Goal: Task Accomplishment & Management: Manage account settings

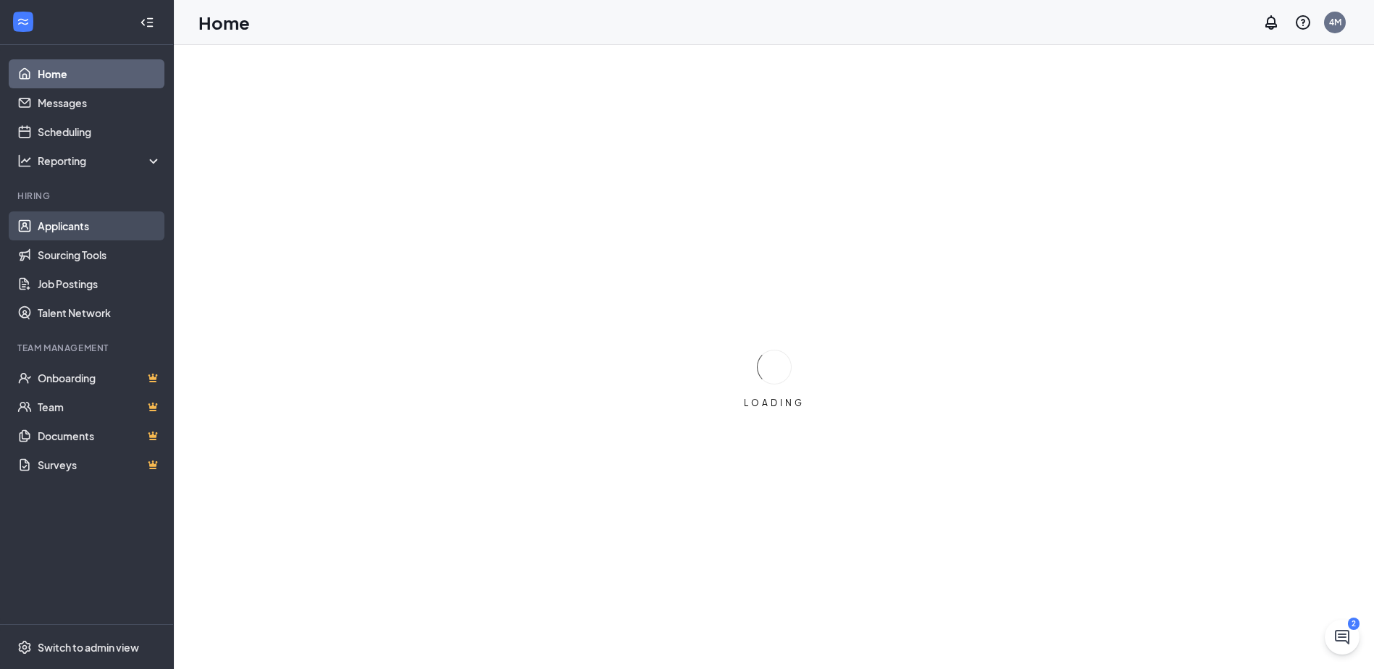
click at [64, 229] on link "Applicants" at bounding box center [100, 226] width 124 height 29
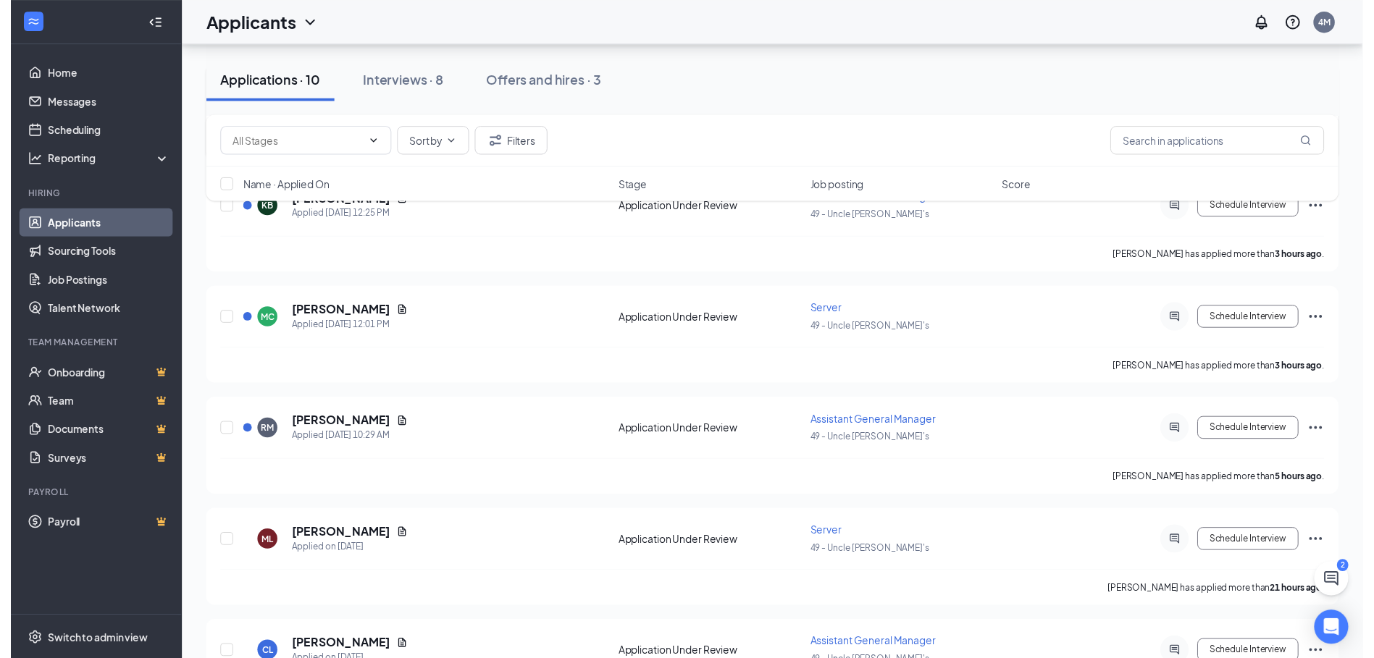
scroll to position [217, 0]
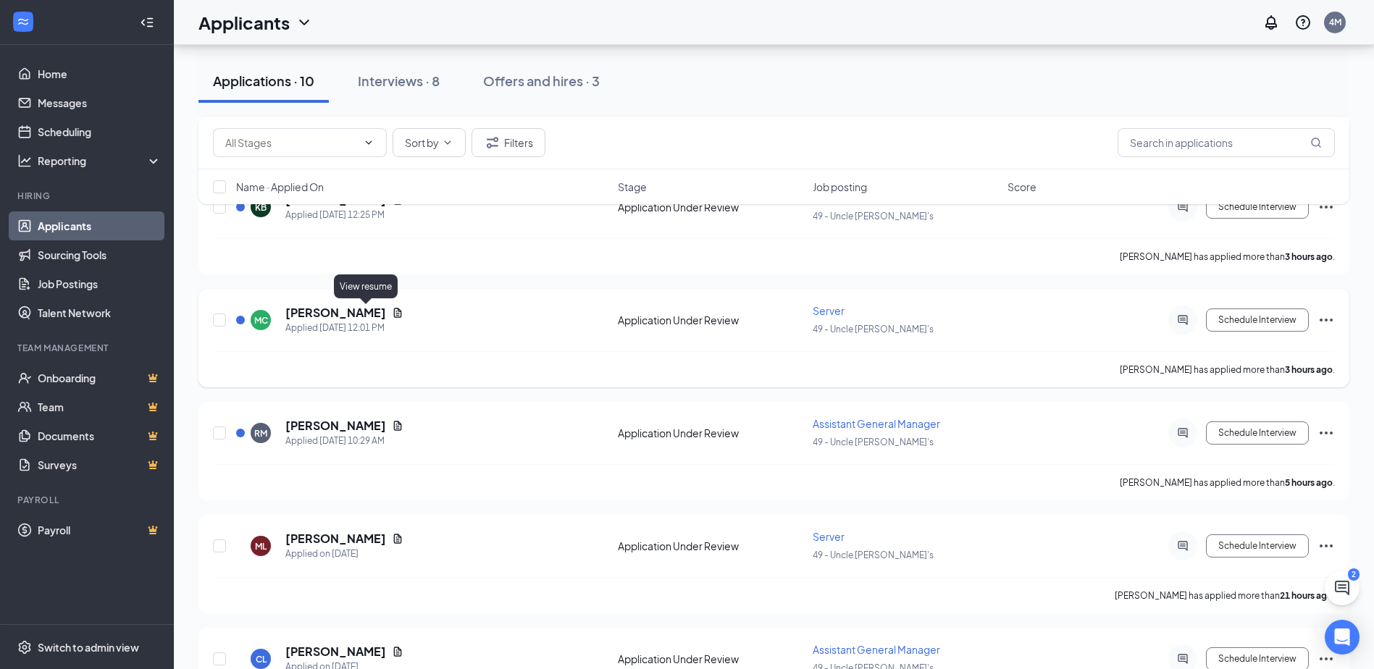
click at [394, 315] on icon "Document" at bounding box center [398, 312] width 8 height 9
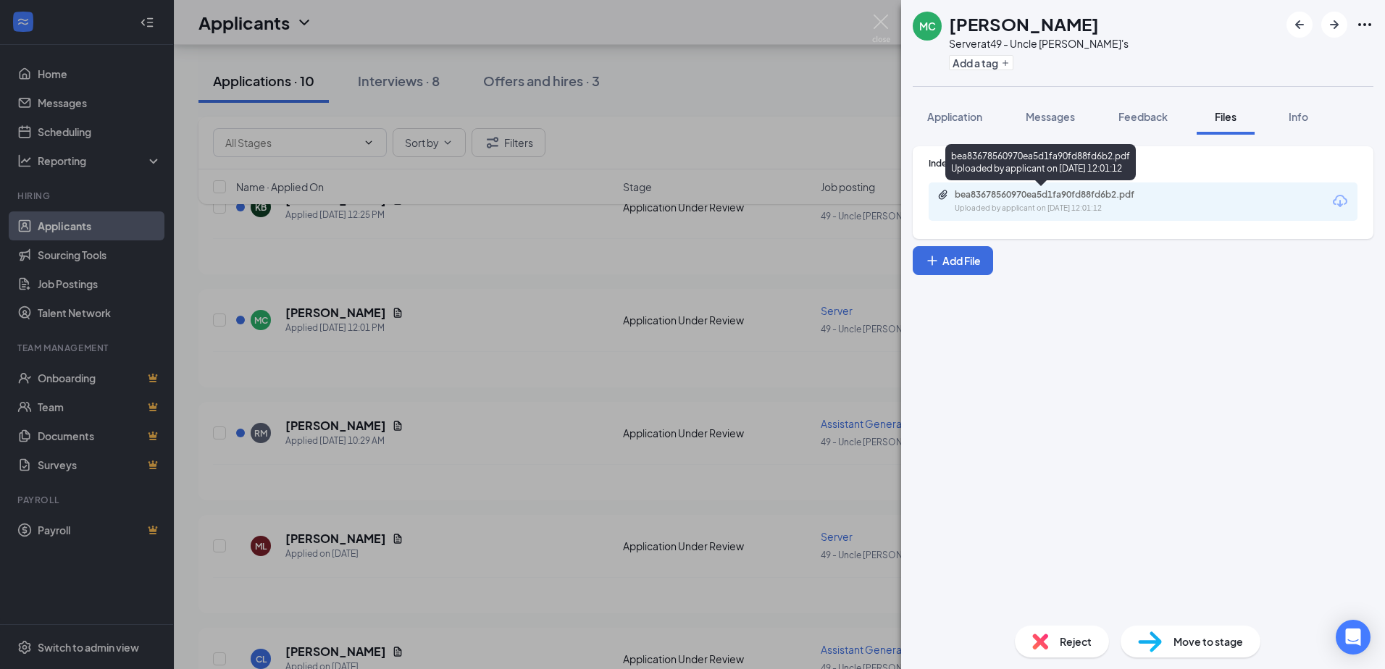
click at [1021, 205] on div "Uploaded by applicant on [DATE] 12:01:12" at bounding box center [1063, 209] width 217 height 12
click at [539, 282] on div "MC [PERSON_NAME] Server at 49 - Uncle [PERSON_NAME]'s Add a tag Application Mes…" at bounding box center [692, 334] width 1385 height 669
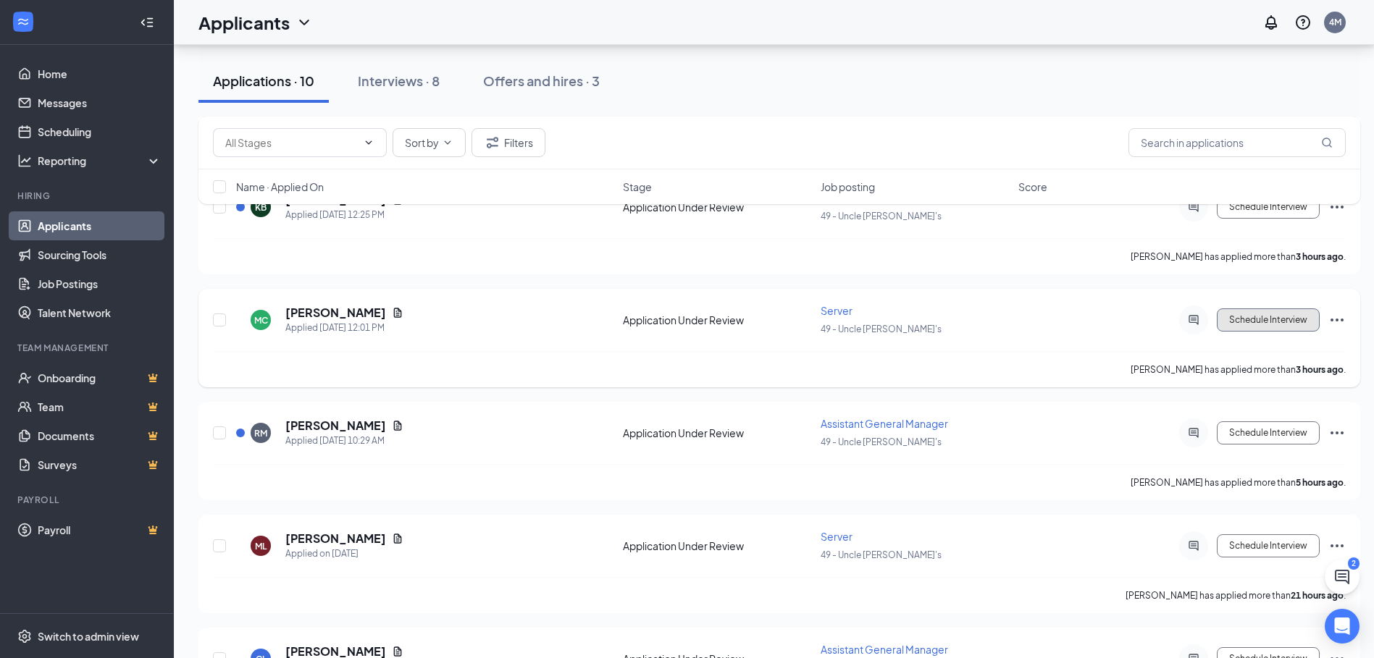
click at [1297, 322] on button "Schedule Interview" at bounding box center [1268, 320] width 103 height 23
type input "Onsite Interview (next stage)"
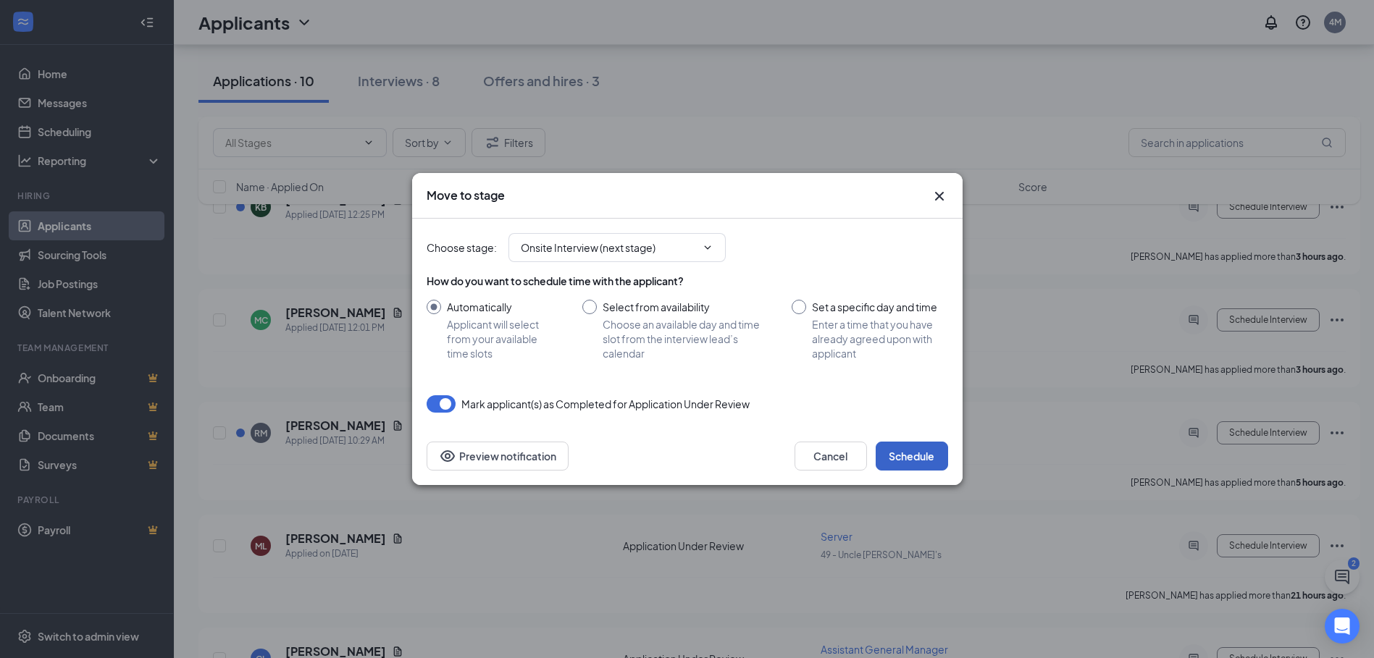
click at [924, 457] on button "Schedule" at bounding box center [912, 456] width 72 height 29
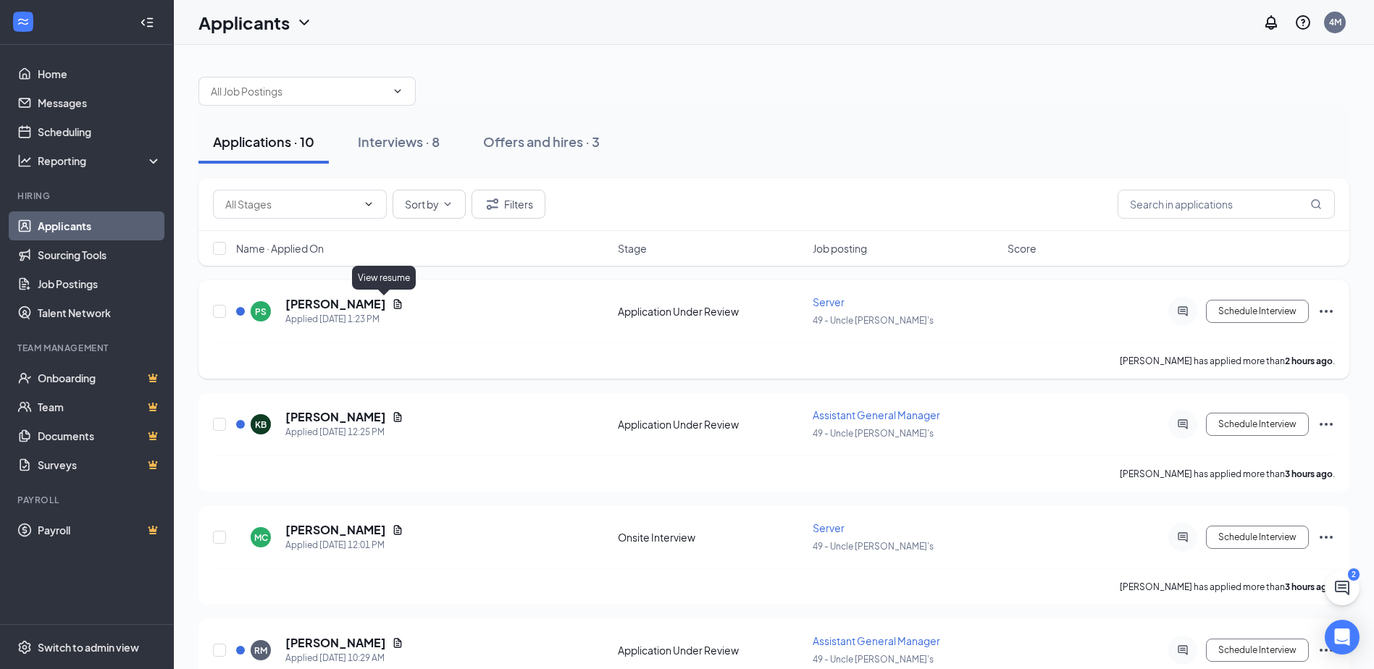
click at [392, 304] on icon "Document" at bounding box center [398, 304] width 12 height 12
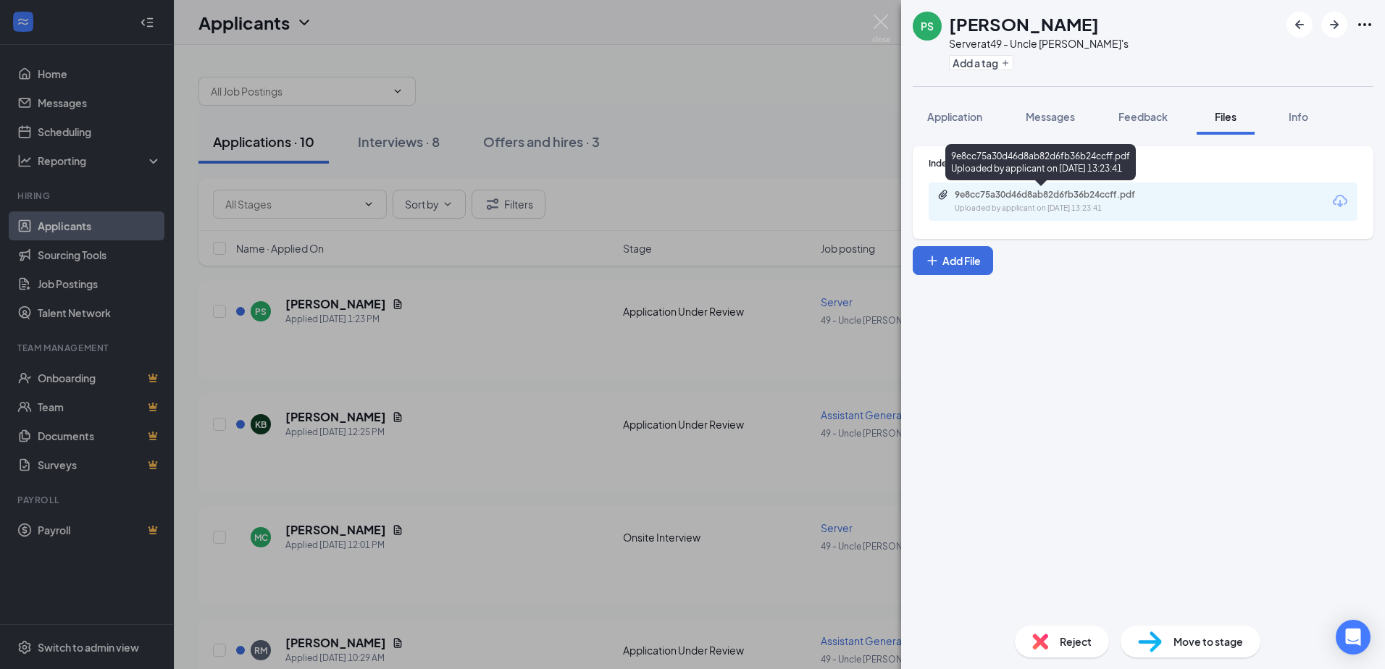
click at [995, 201] on div "9e8cc75a30d46d8ab82d6fb36b24ccff.pdf Uploaded by applicant on [DATE] 13:23:41" at bounding box center [1054, 201] width 235 height 25
click at [603, 329] on div "PS [PERSON_NAME] Server at 49 - Uncle [PERSON_NAME]'s Add a tag Application Mes…" at bounding box center [692, 334] width 1385 height 669
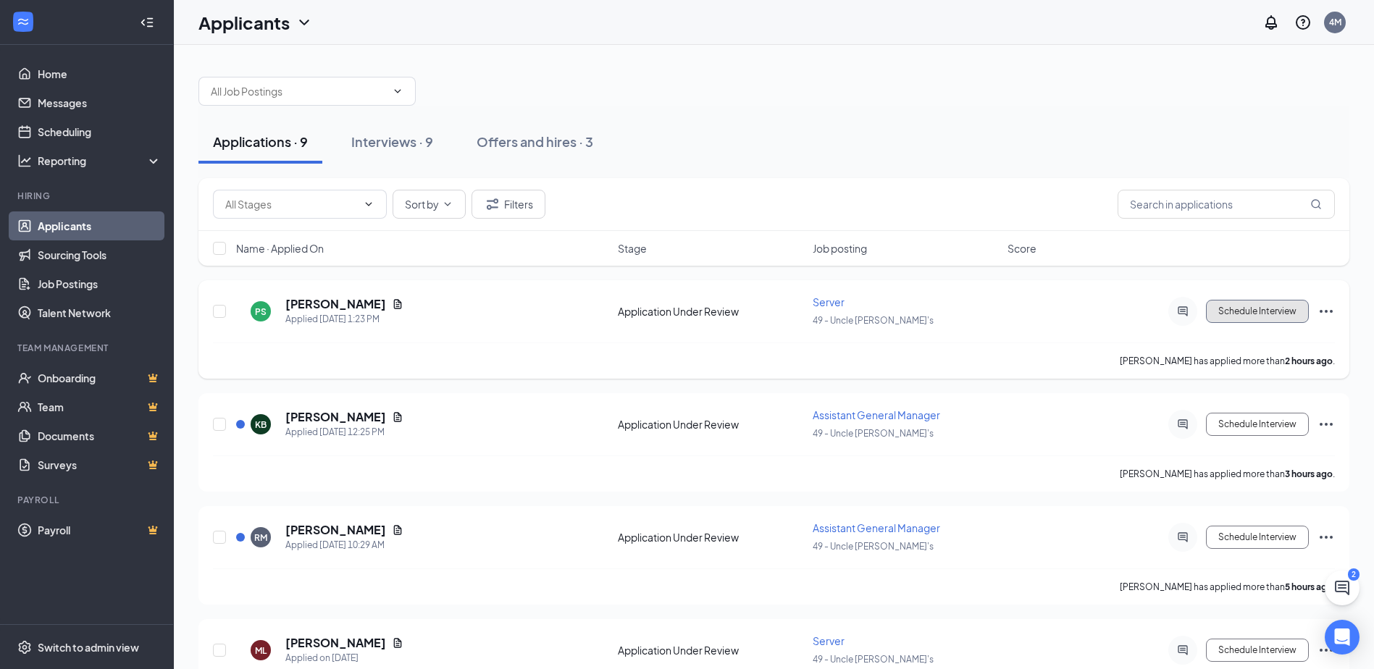
click at [1268, 315] on button "Schedule Interview" at bounding box center [1257, 311] width 103 height 23
type input "Onsite Interview (next stage)"
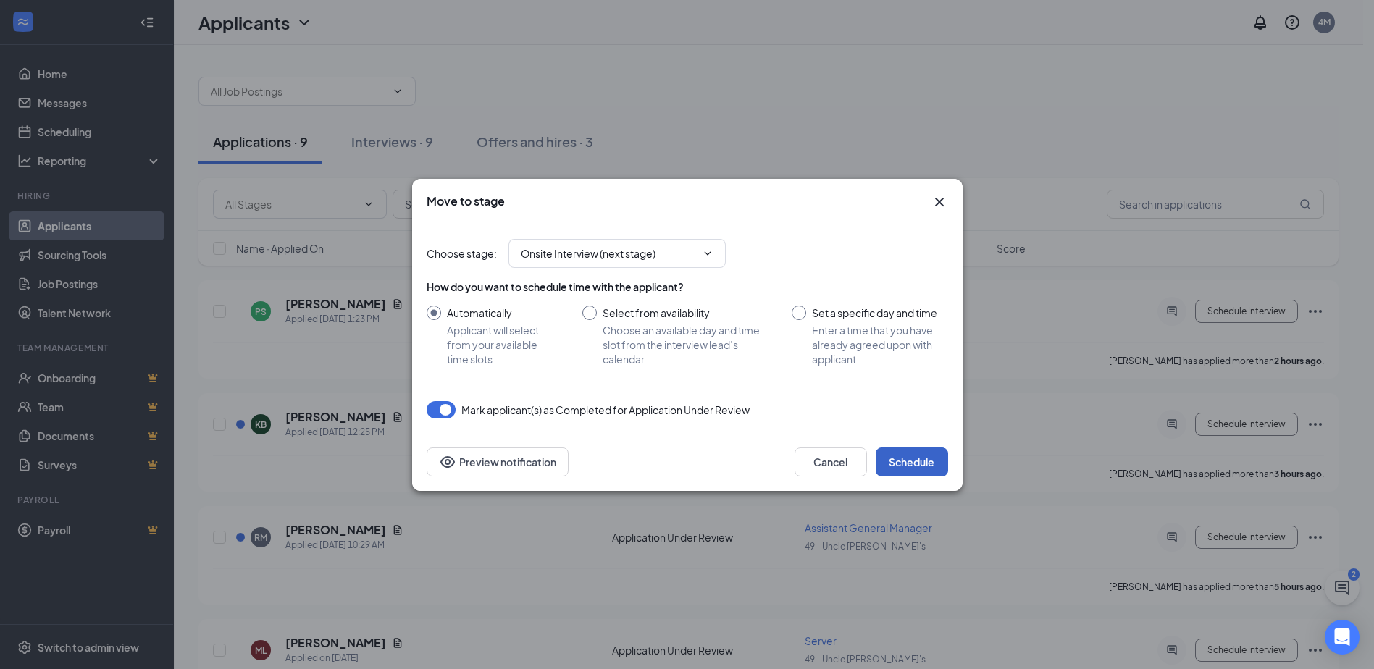
click at [897, 462] on button "Schedule" at bounding box center [912, 462] width 72 height 29
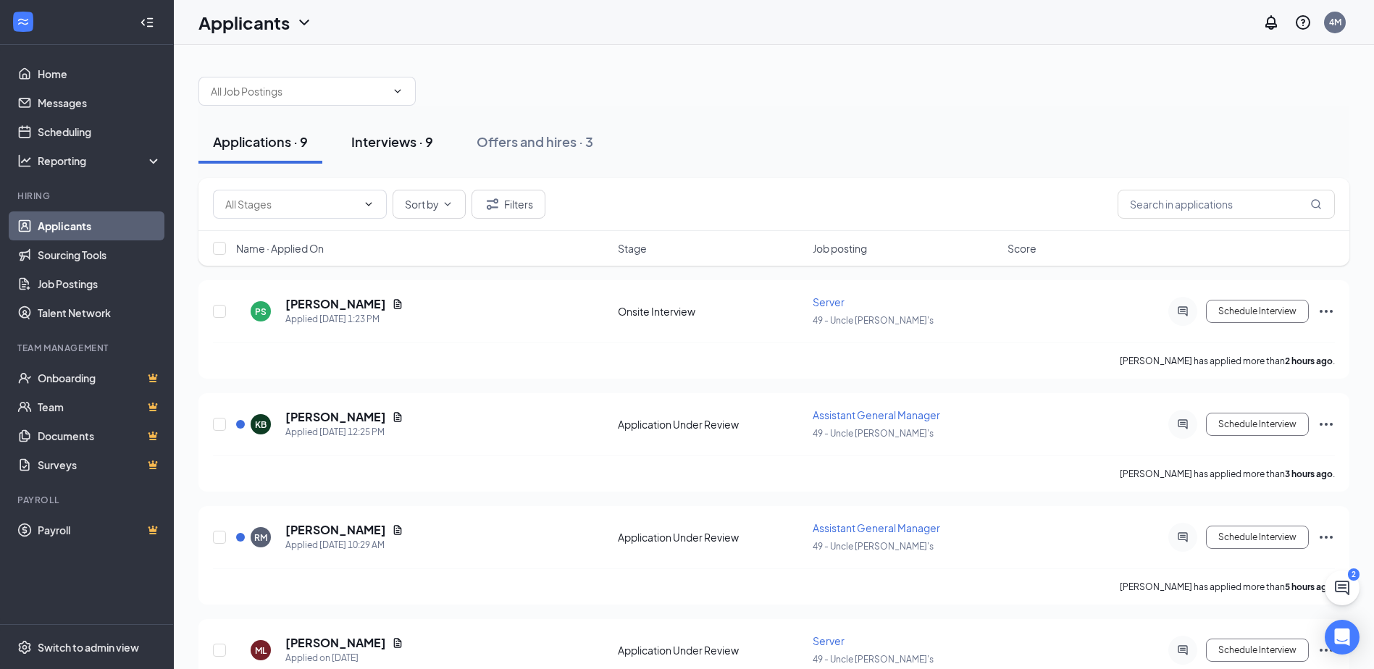
click at [394, 141] on div "Interviews · 9" at bounding box center [392, 142] width 82 height 18
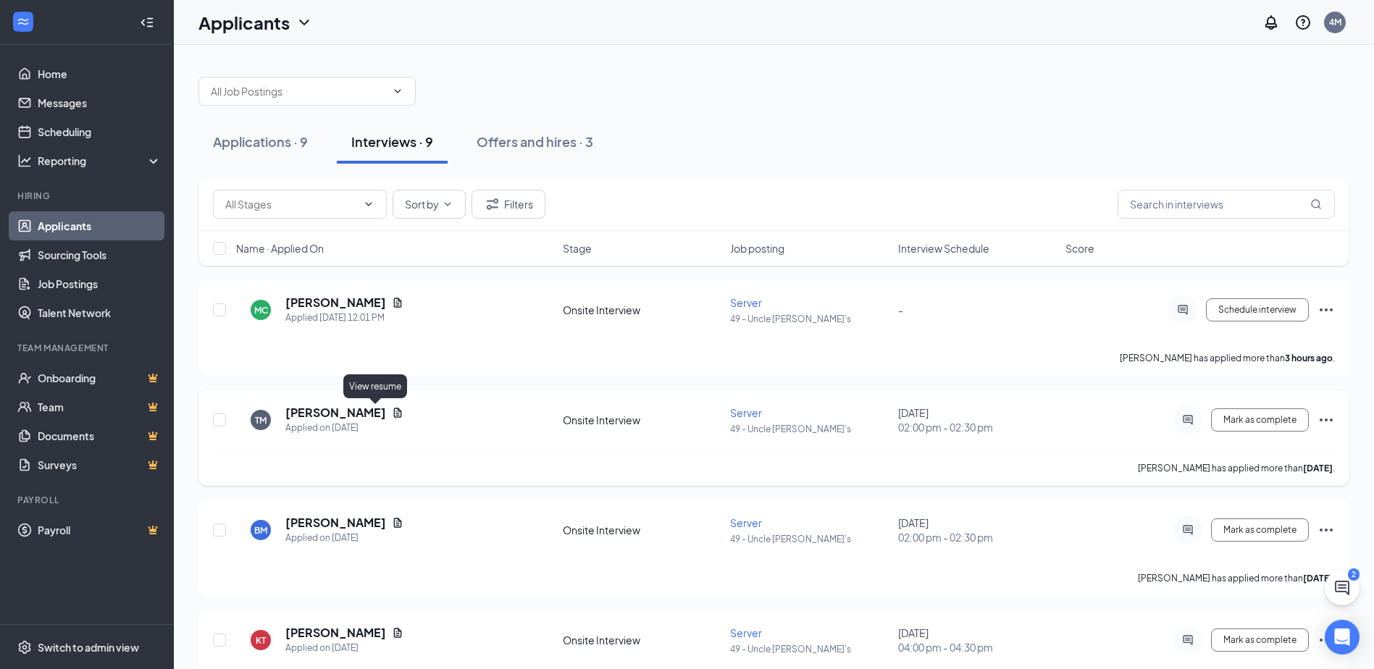
click at [394, 413] on icon "Document" at bounding box center [398, 412] width 8 height 9
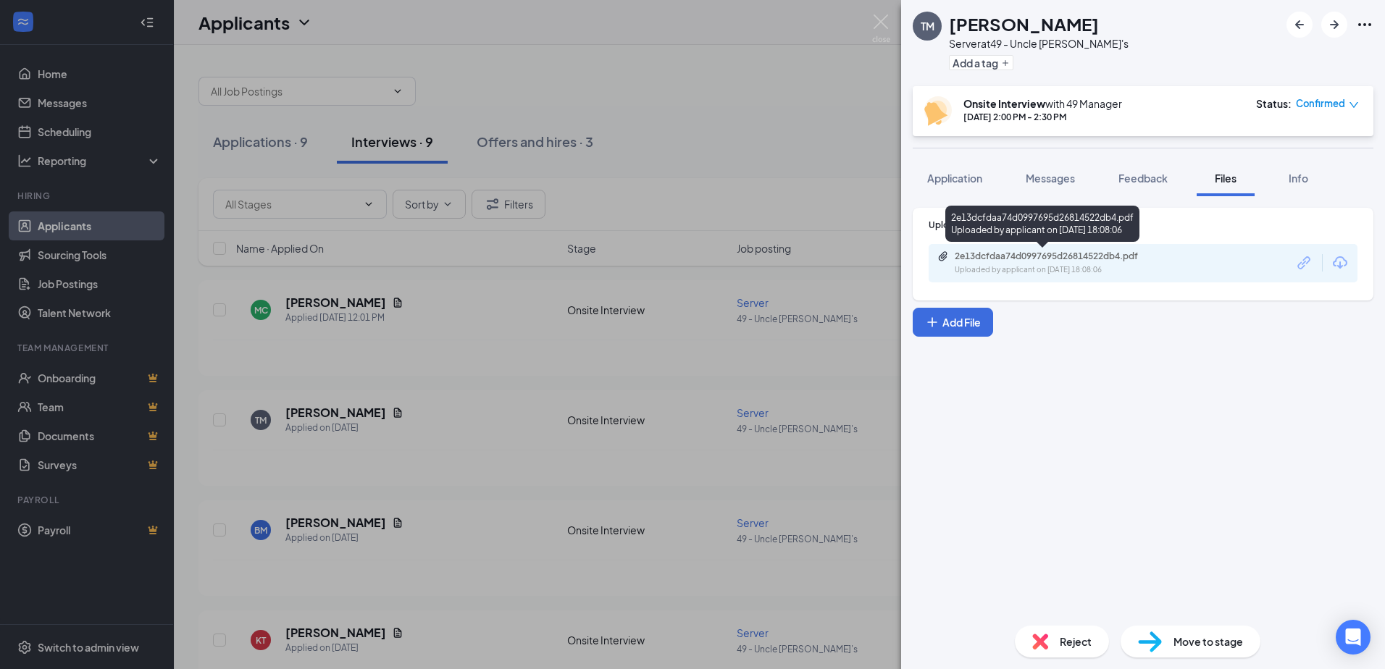
click at [1058, 261] on div "2e13dcfdaa74d0997695d26814522db4.pdf" at bounding box center [1056, 257] width 203 height 12
click at [496, 435] on div "[PERSON_NAME] Server at 49 - Uncle [PERSON_NAME]'s Add a tag Onsite Interview w…" at bounding box center [692, 334] width 1385 height 669
